Goal: Find specific page/section: Find specific page/section

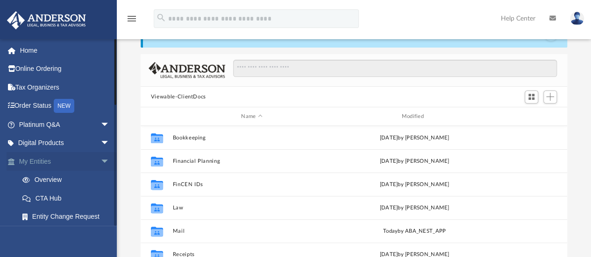
scroll to position [205, 419]
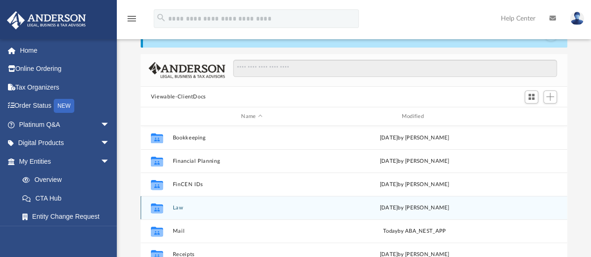
click at [174, 208] on button "Law" at bounding box center [251, 208] width 158 height 6
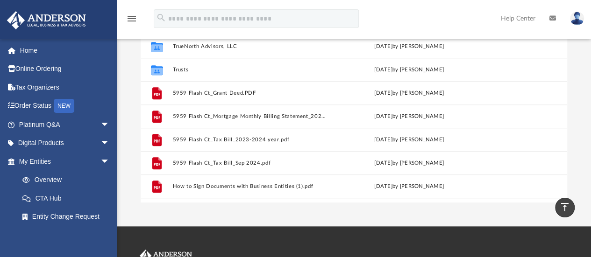
scroll to position [279, 0]
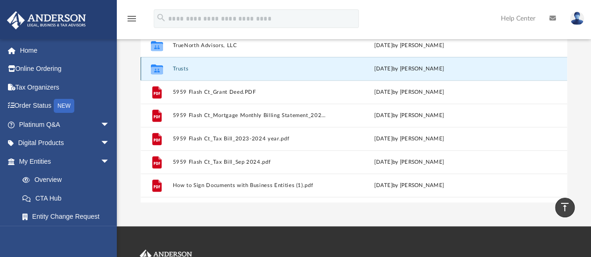
click at [176, 66] on button "Trusts" at bounding box center [249, 69] width 155 height 6
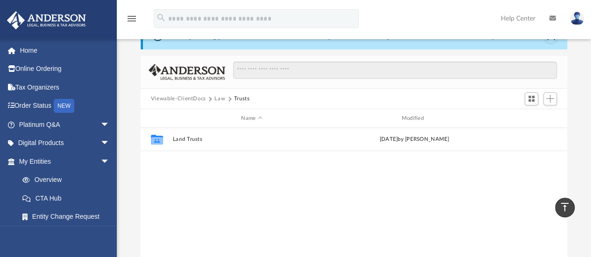
scroll to position [29, 0]
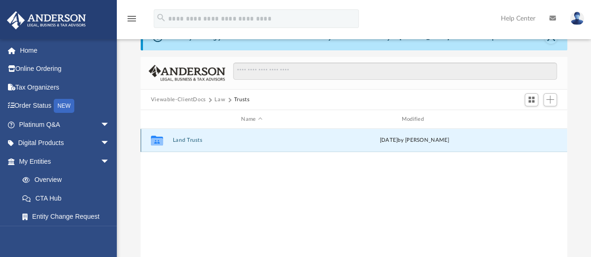
click at [186, 138] on button "Land Trusts" at bounding box center [251, 141] width 158 height 6
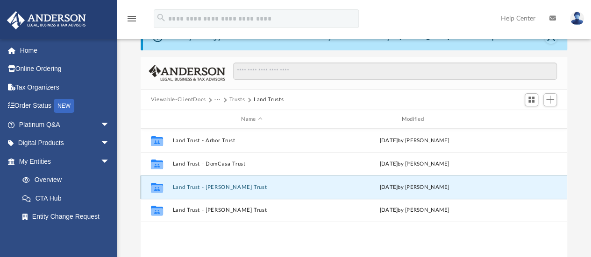
click at [206, 184] on button "Land Trust - [PERSON_NAME] Trust" at bounding box center [251, 187] width 158 height 6
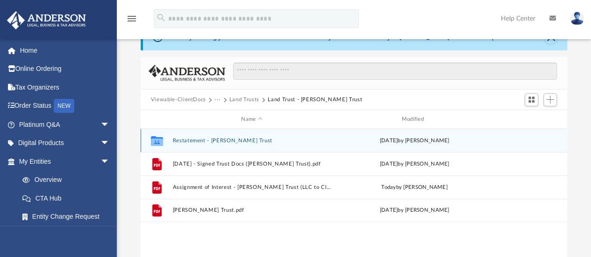
click at [208, 141] on button "Restatement - [PERSON_NAME] Trust" at bounding box center [251, 141] width 158 height 6
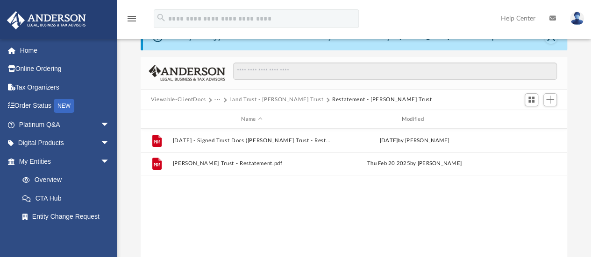
click at [291, 97] on button "Land Trust - [PERSON_NAME] Trust" at bounding box center [276, 100] width 94 height 8
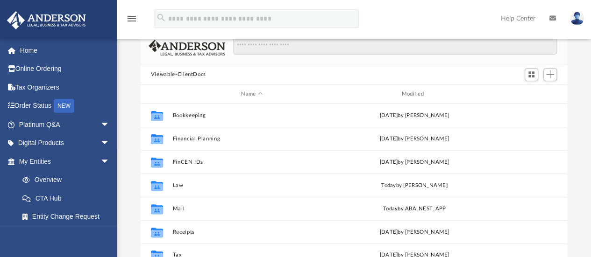
scroll to position [106, 0]
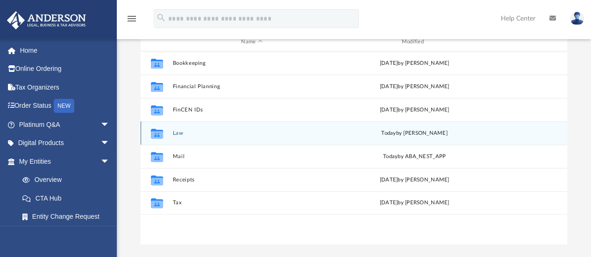
click at [179, 133] on button "Law" at bounding box center [251, 133] width 158 height 6
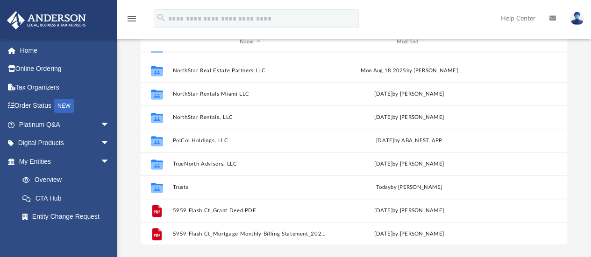
scroll to position [204, 0]
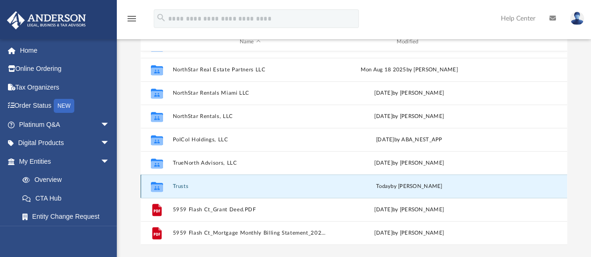
click at [181, 183] on button "Trusts" at bounding box center [249, 186] width 155 height 6
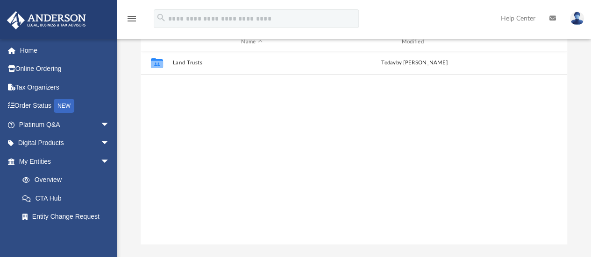
scroll to position [0, 0]
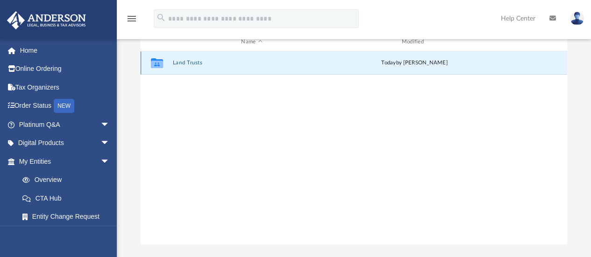
click at [179, 60] on button "Land Trusts" at bounding box center [251, 63] width 158 height 6
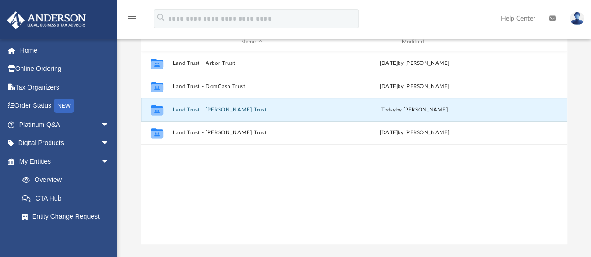
click at [188, 107] on button "Land Trust - [PERSON_NAME] Trust" at bounding box center [251, 110] width 158 height 6
